Goal: Unclear: Browse casually

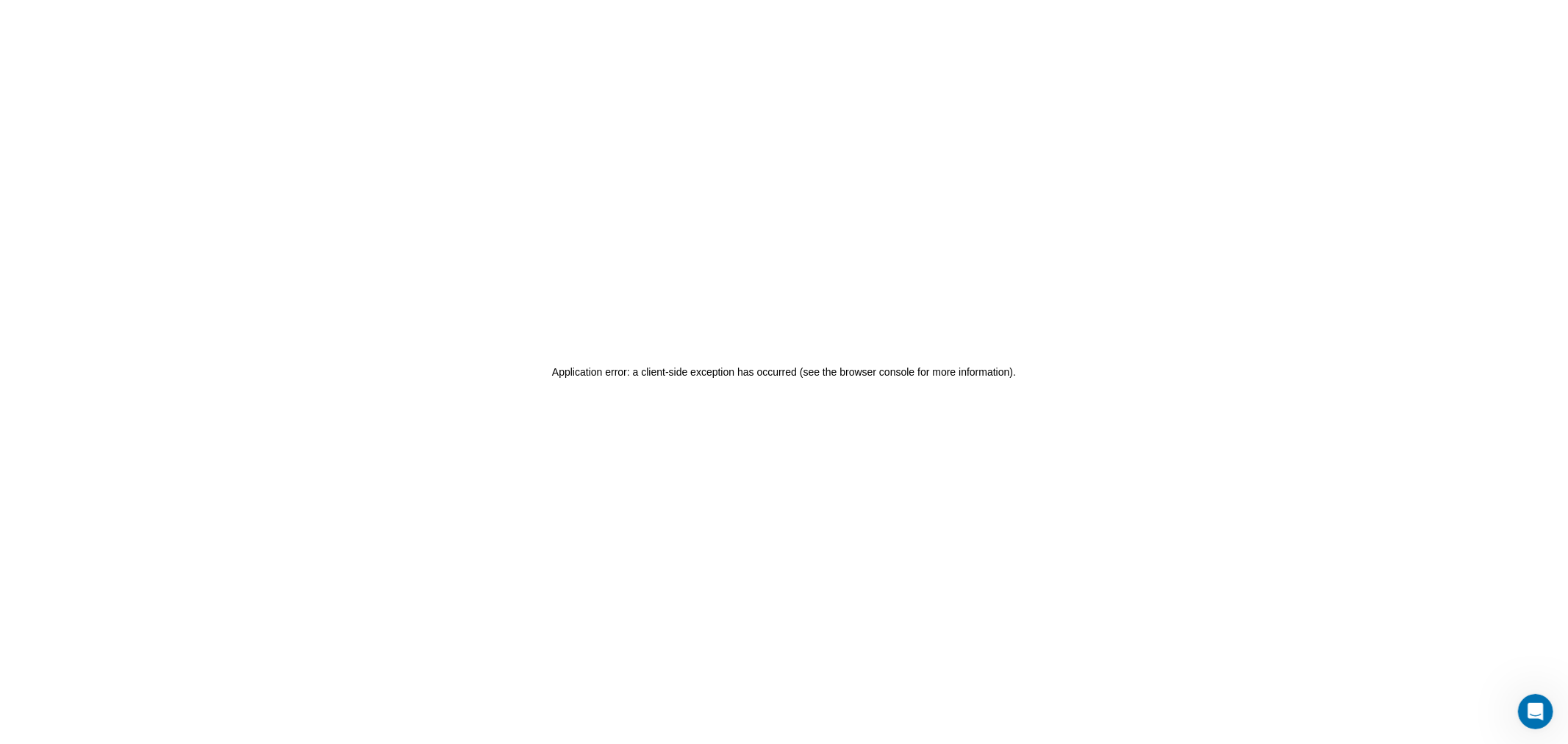
drag, startPoint x: 890, startPoint y: 241, endPoint x: 878, endPoint y: 218, distance: 25.9
click at [782, 218] on div "Application error: a client-side exception has occurred (see the browser consol…" at bounding box center [784, 372] width 1568 height 744
